Goal: Navigation & Orientation: Find specific page/section

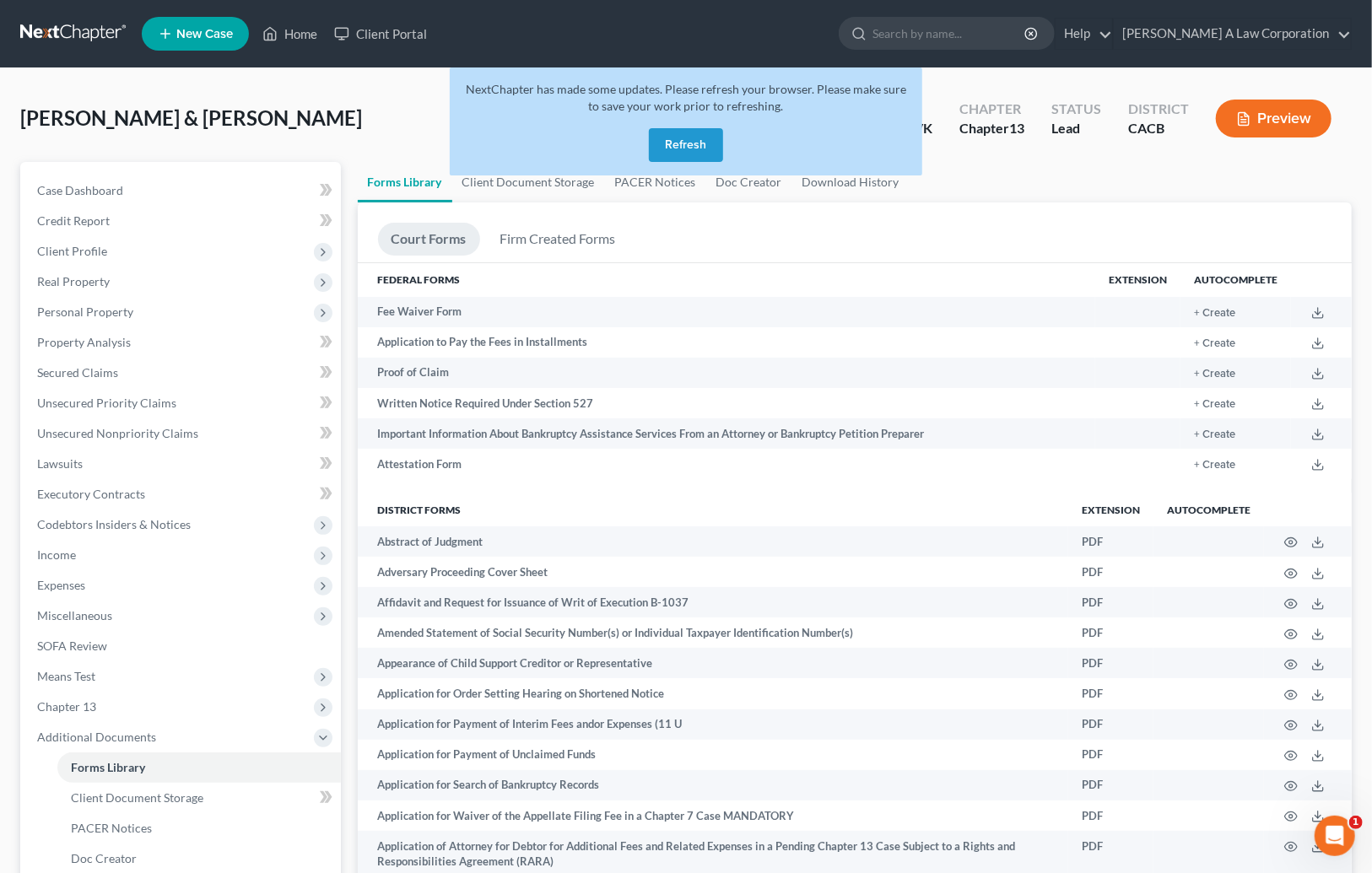
click at [690, 140] on button "Refresh" at bounding box center [686, 144] width 74 height 34
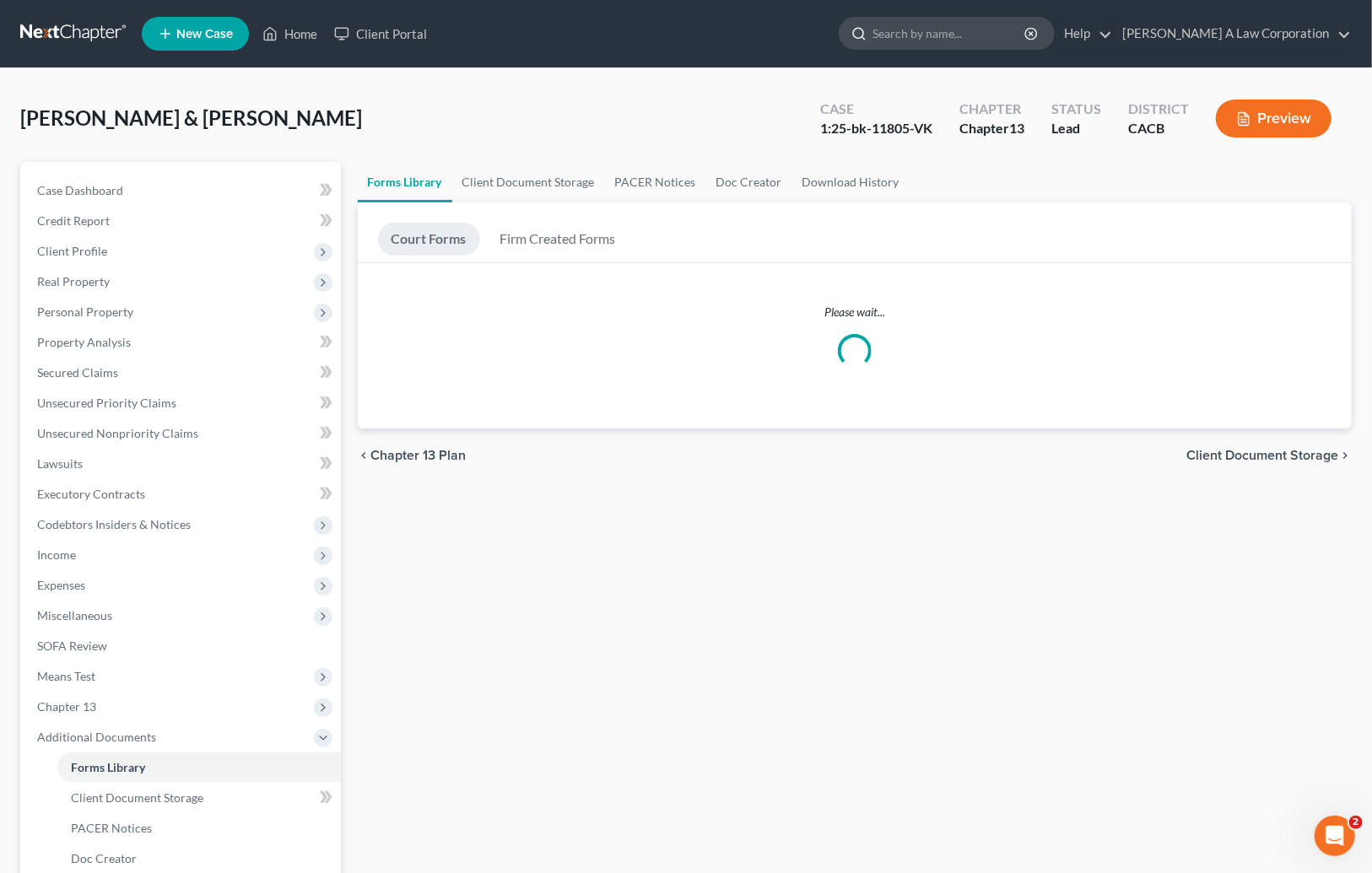
click at [928, 35] on input "search" at bounding box center [949, 33] width 154 height 31
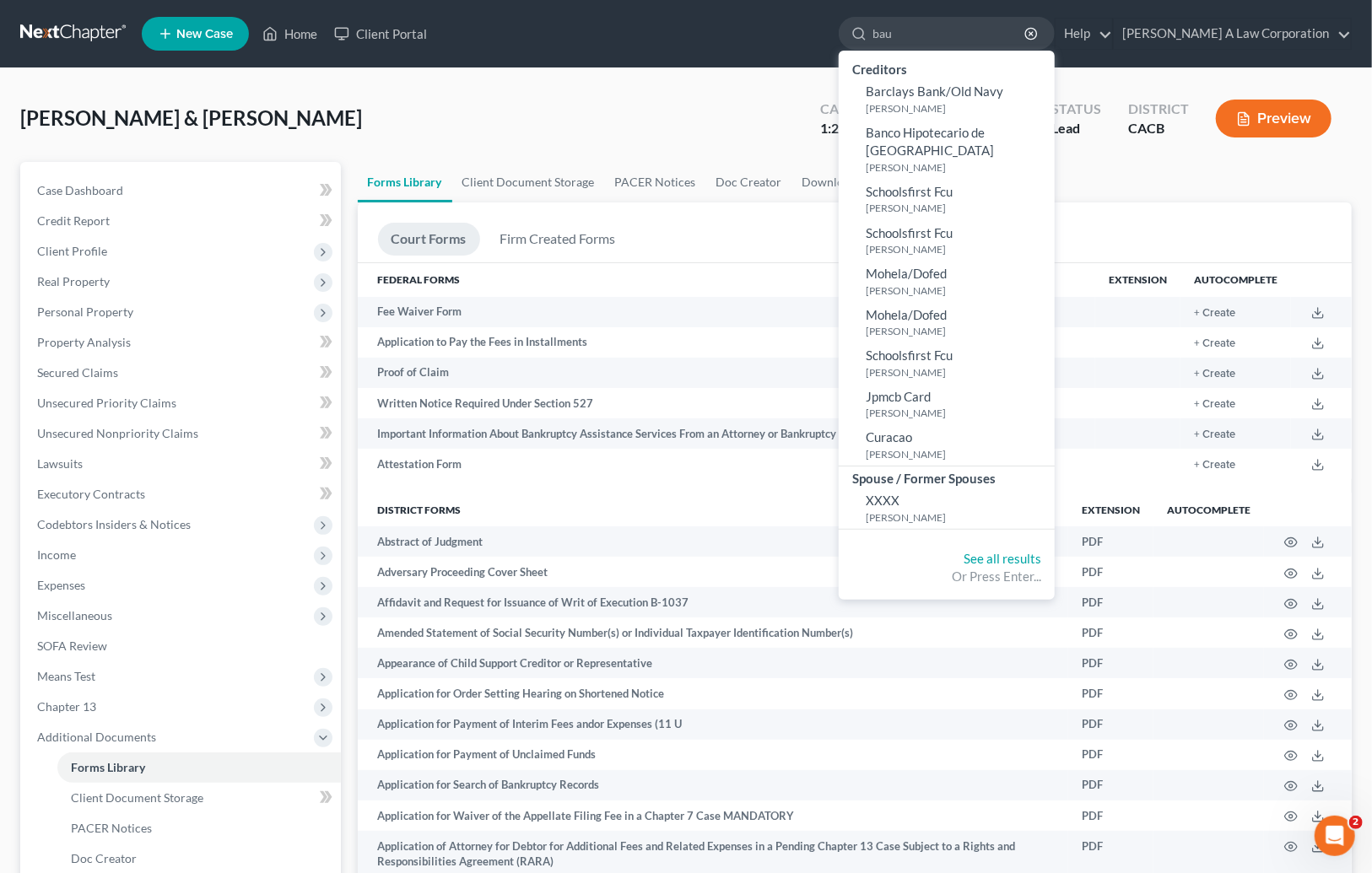
type input "bau"
click at [72, 28] on link at bounding box center [74, 33] width 108 height 30
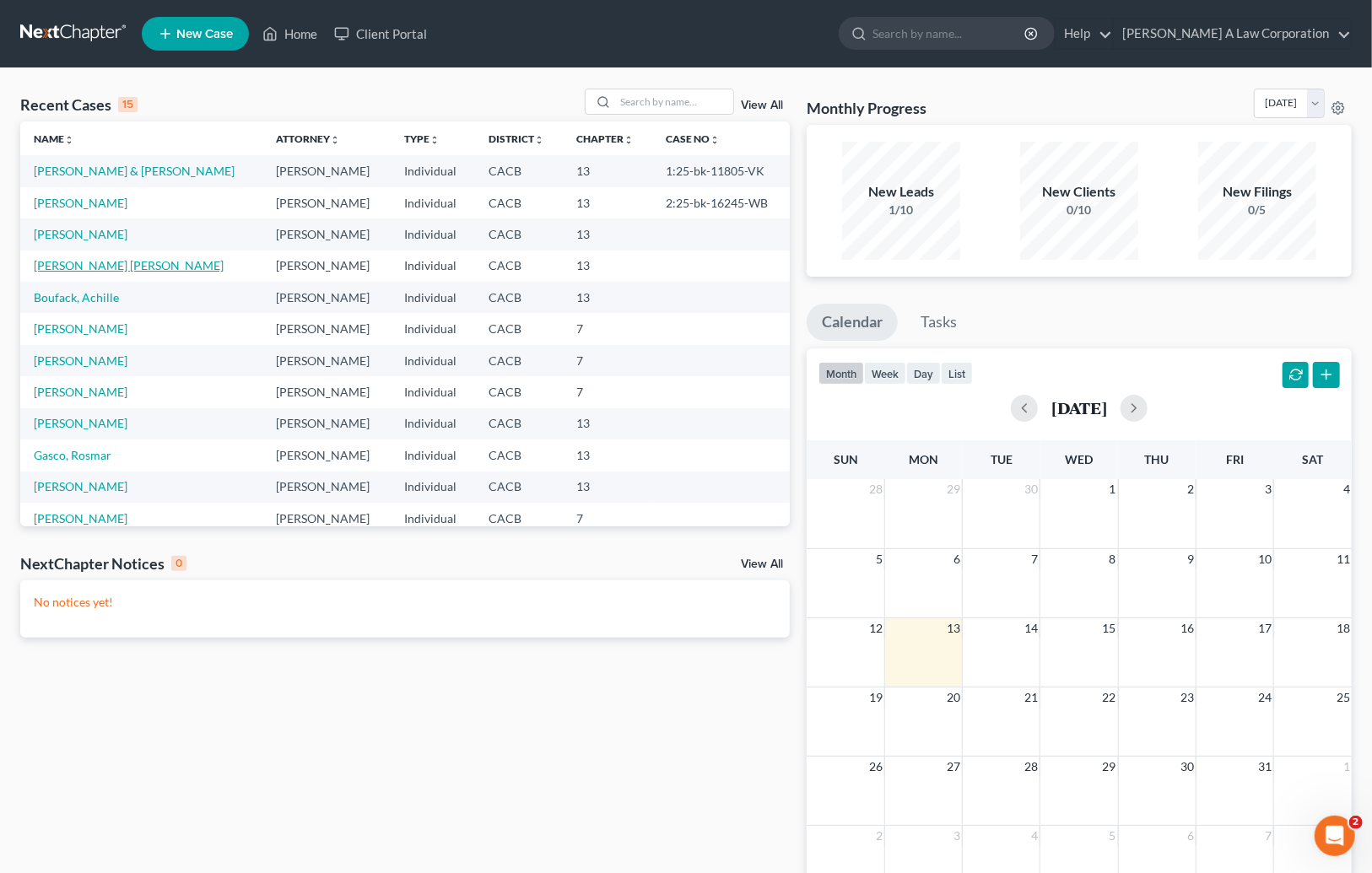
click at [98, 265] on link "Bautista Bracamonte, Marcia" at bounding box center [129, 266] width 190 height 15
